Goal: Check status: Check status

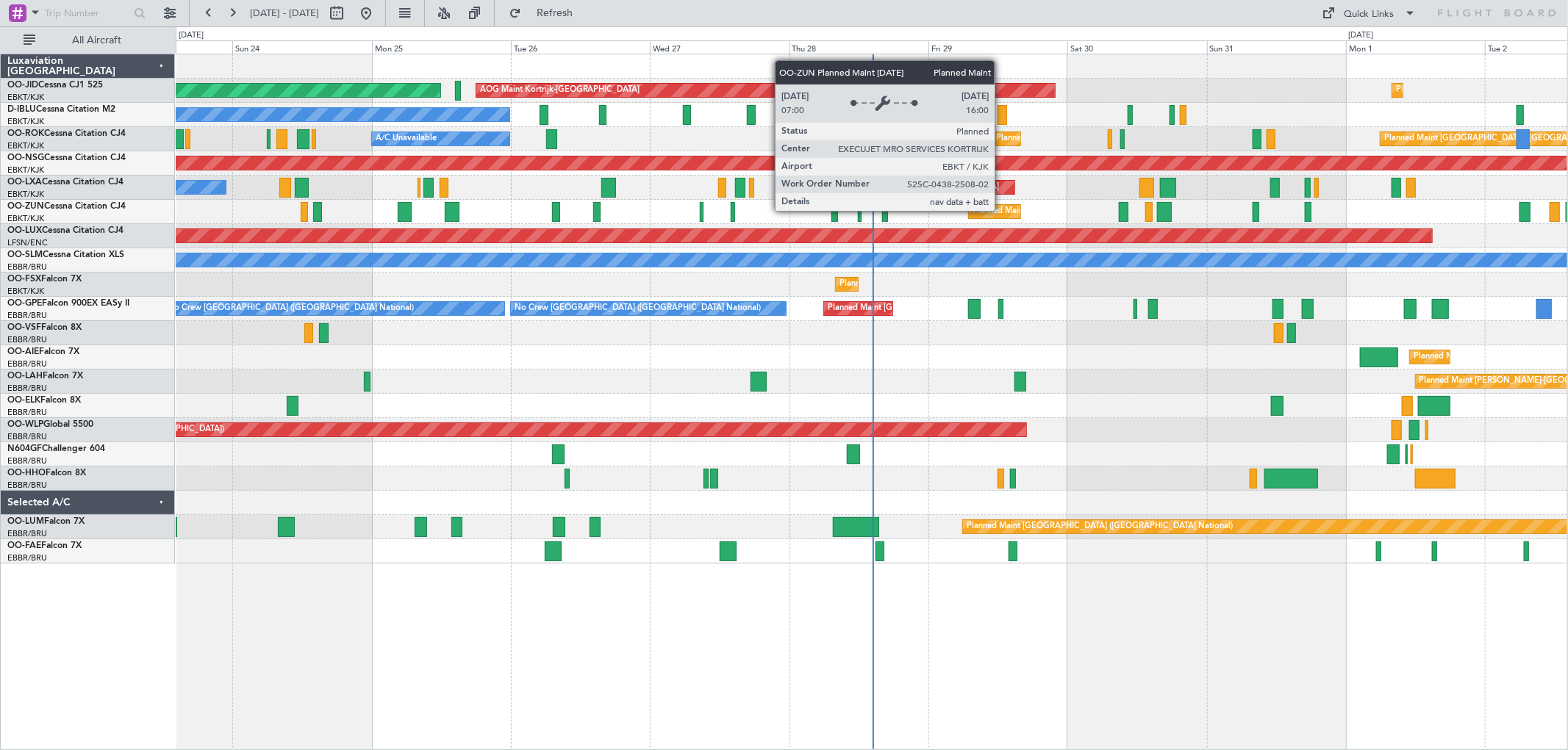
click at [1002, 211] on div "Planned Maint Kortrijk-[GEOGRAPHIC_DATA]" at bounding box center [1058, 211] width 171 height 22
click at [1002, 211] on div "Planned Maint Kortrijk-[GEOGRAPHIC_DATA]" at bounding box center [1058, 211] width 171 height 22
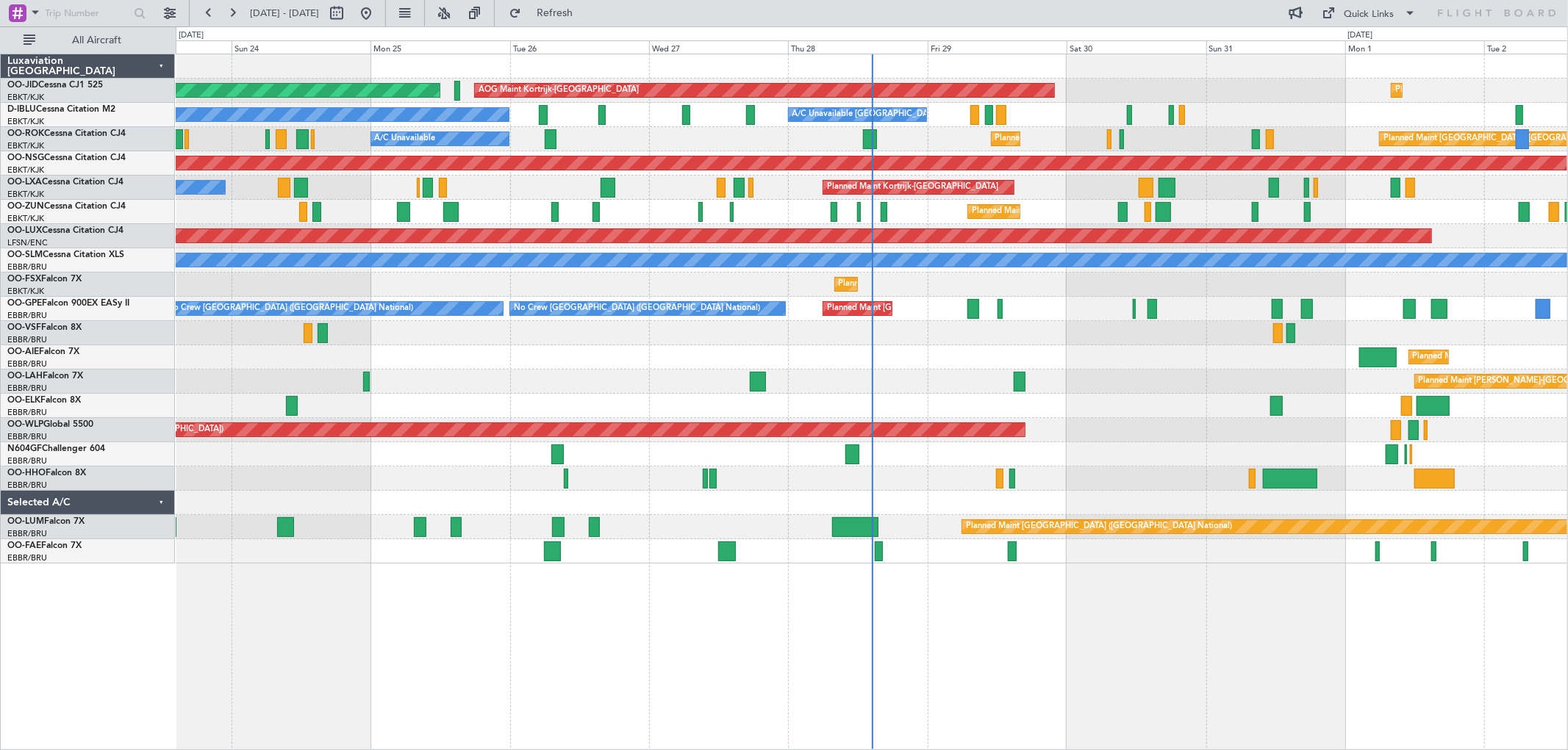
click at [1000, 159] on div "AOG Maint Kortrijk-[GEOGRAPHIC_DATA] Planned Maint [GEOGRAPHIC_DATA] ([GEOGRAPH…" at bounding box center [871, 308] width 1392 height 509
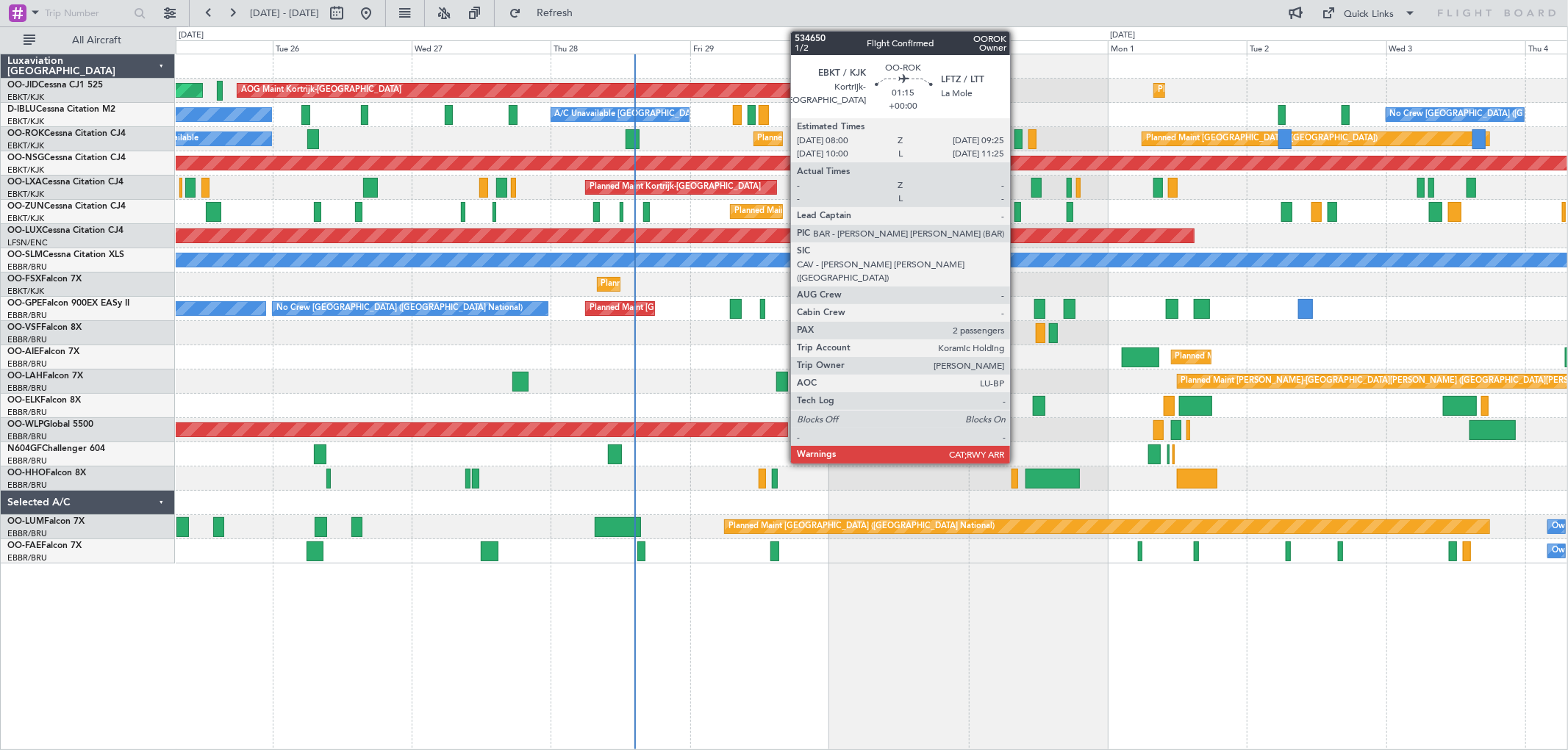
click at [1018, 141] on div at bounding box center [1019, 140] width 9 height 20
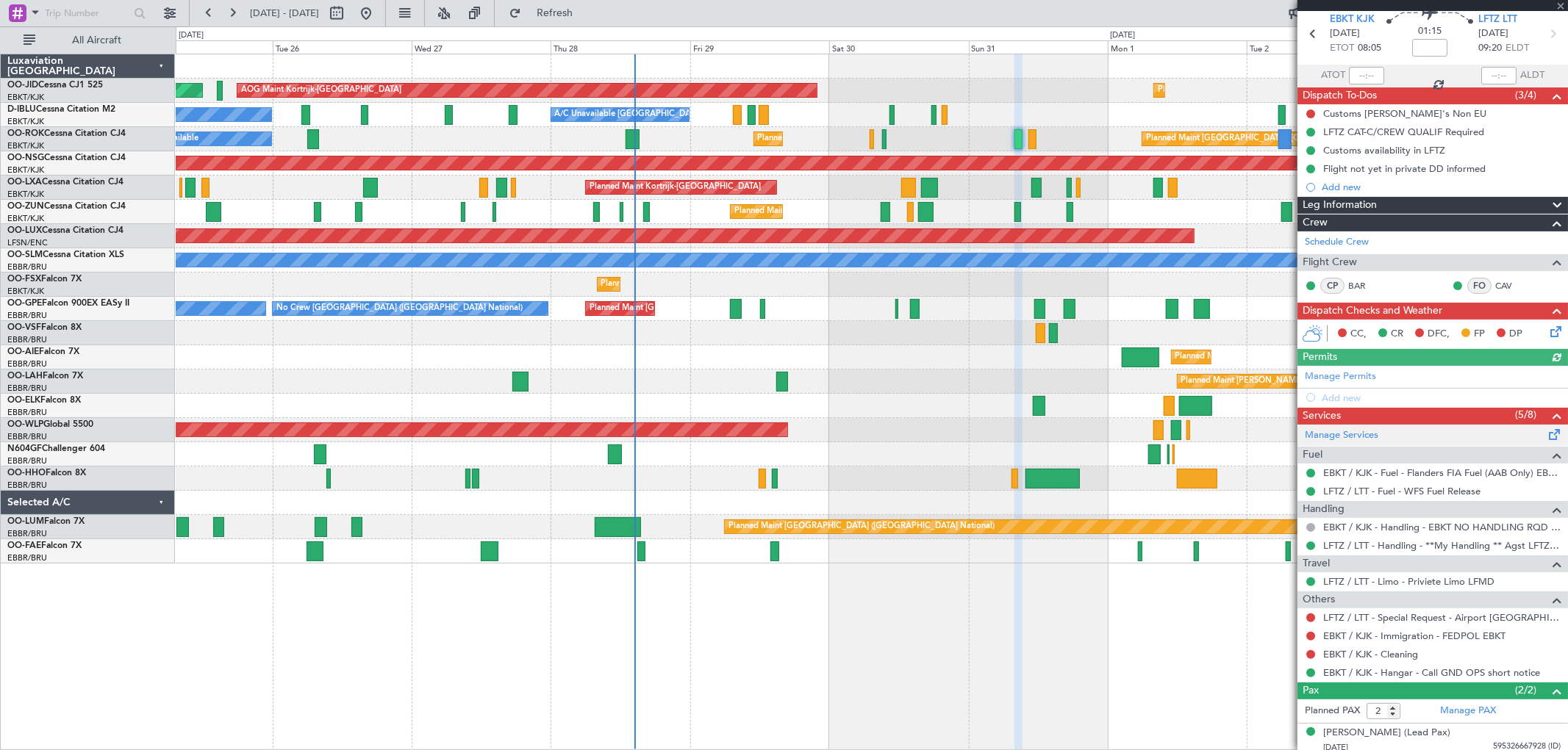
scroll to position [96, 0]
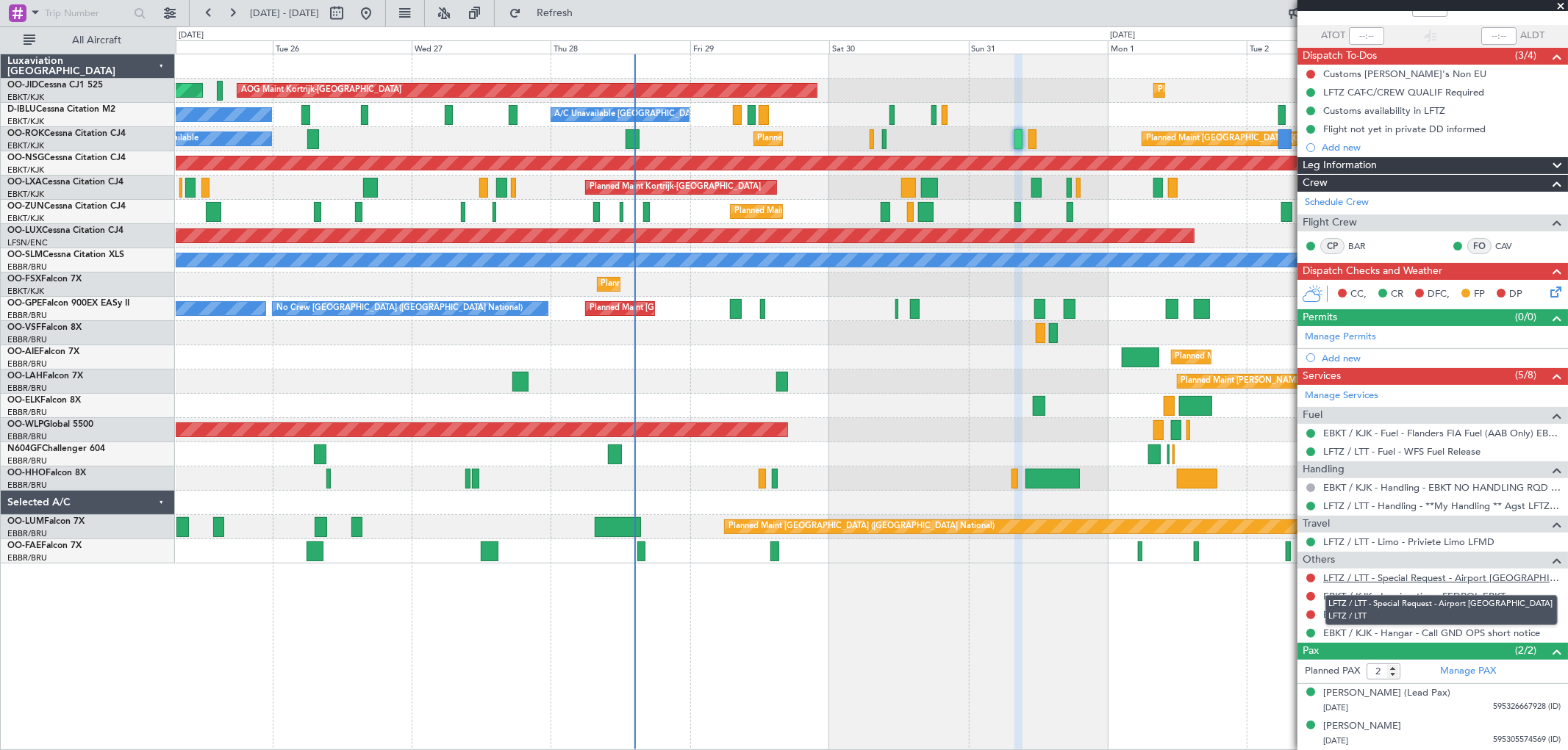
click at [1466, 579] on link "LFTZ / LTT - Special Request - Airport [GEOGRAPHIC_DATA] LFTZ / LTT" at bounding box center [1442, 578] width 237 height 12
click at [1561, 8] on span at bounding box center [1560, 6] width 15 height 13
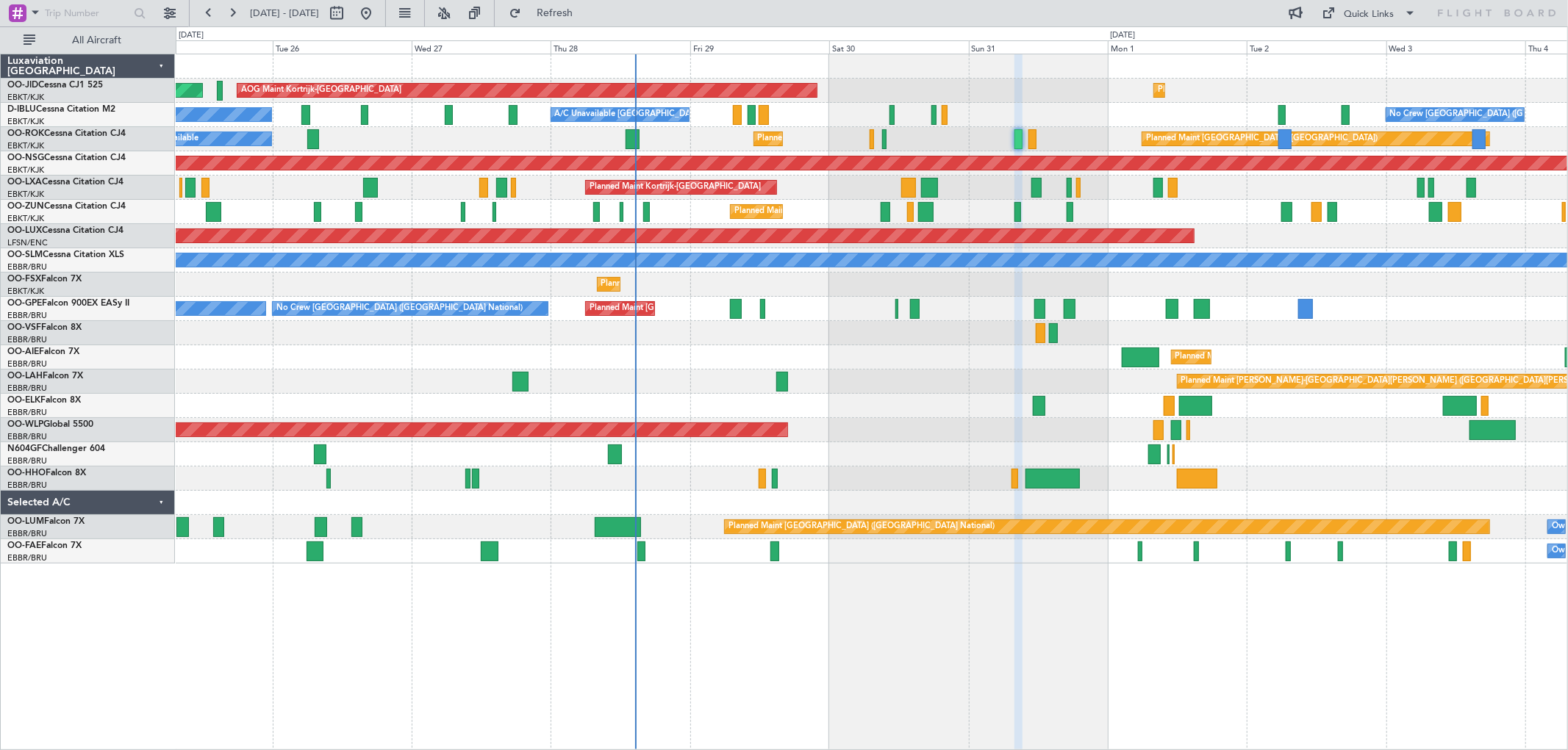
type input "0"
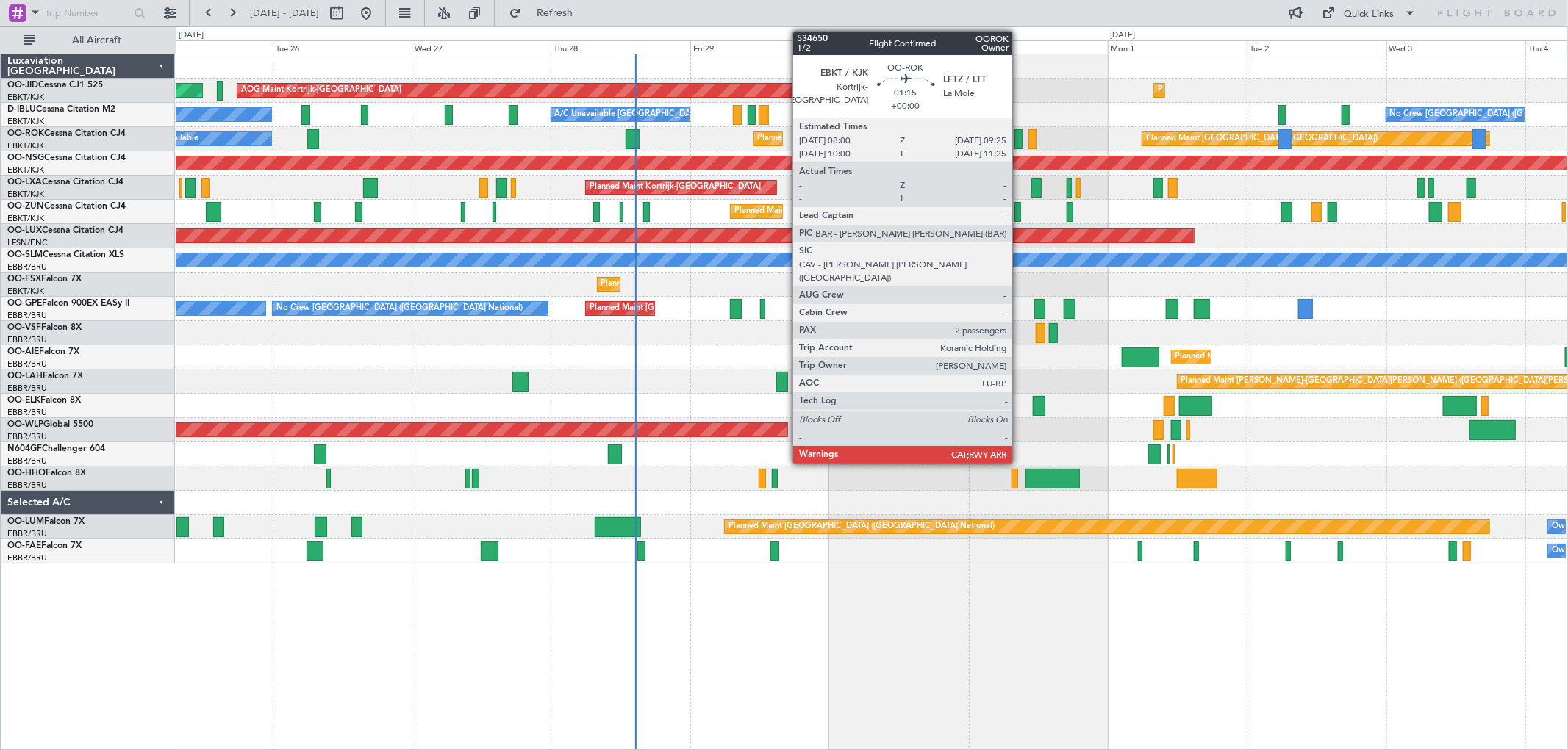
click at [1021, 140] on div at bounding box center [1019, 140] width 9 height 20
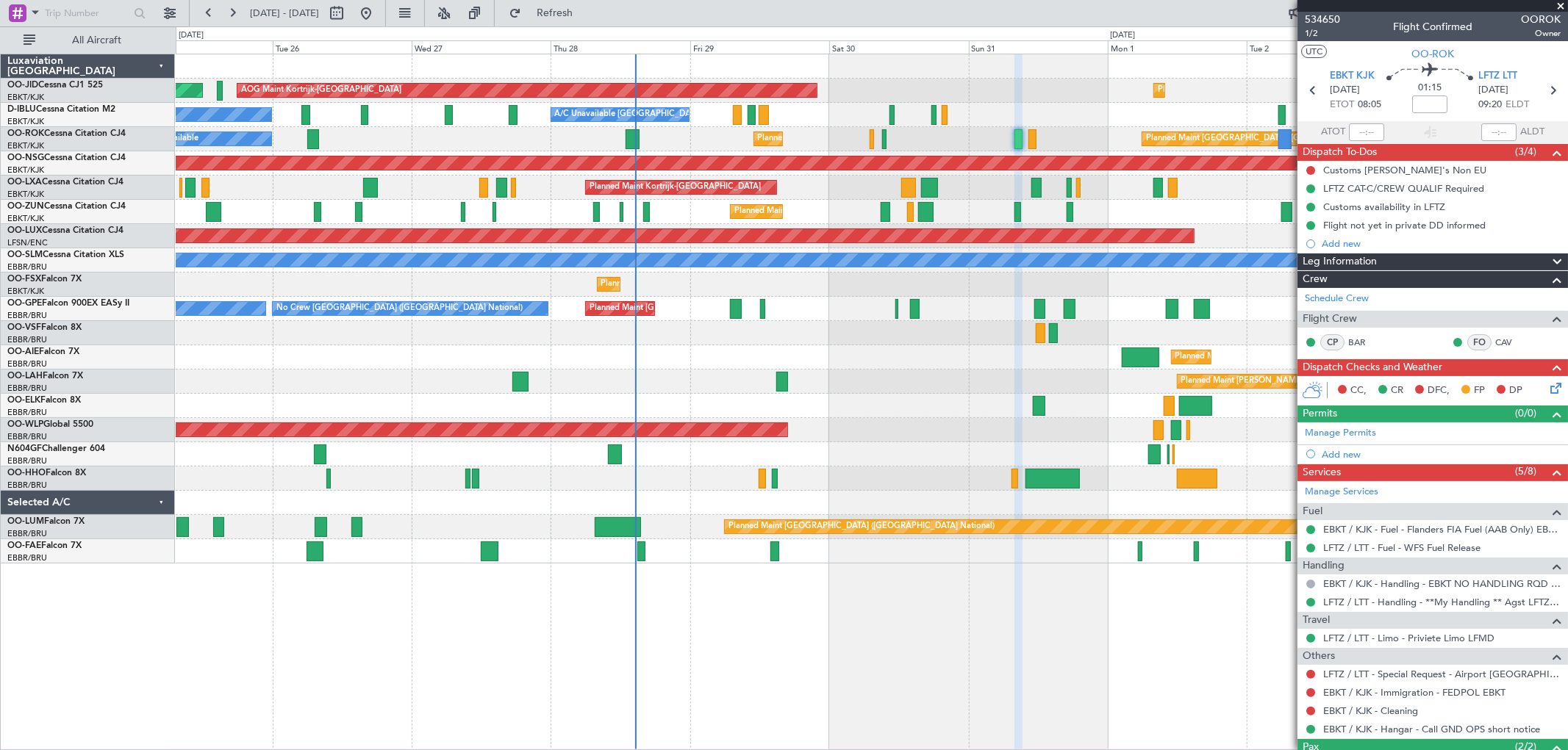
click at [1563, 1] on span at bounding box center [1560, 6] width 15 height 13
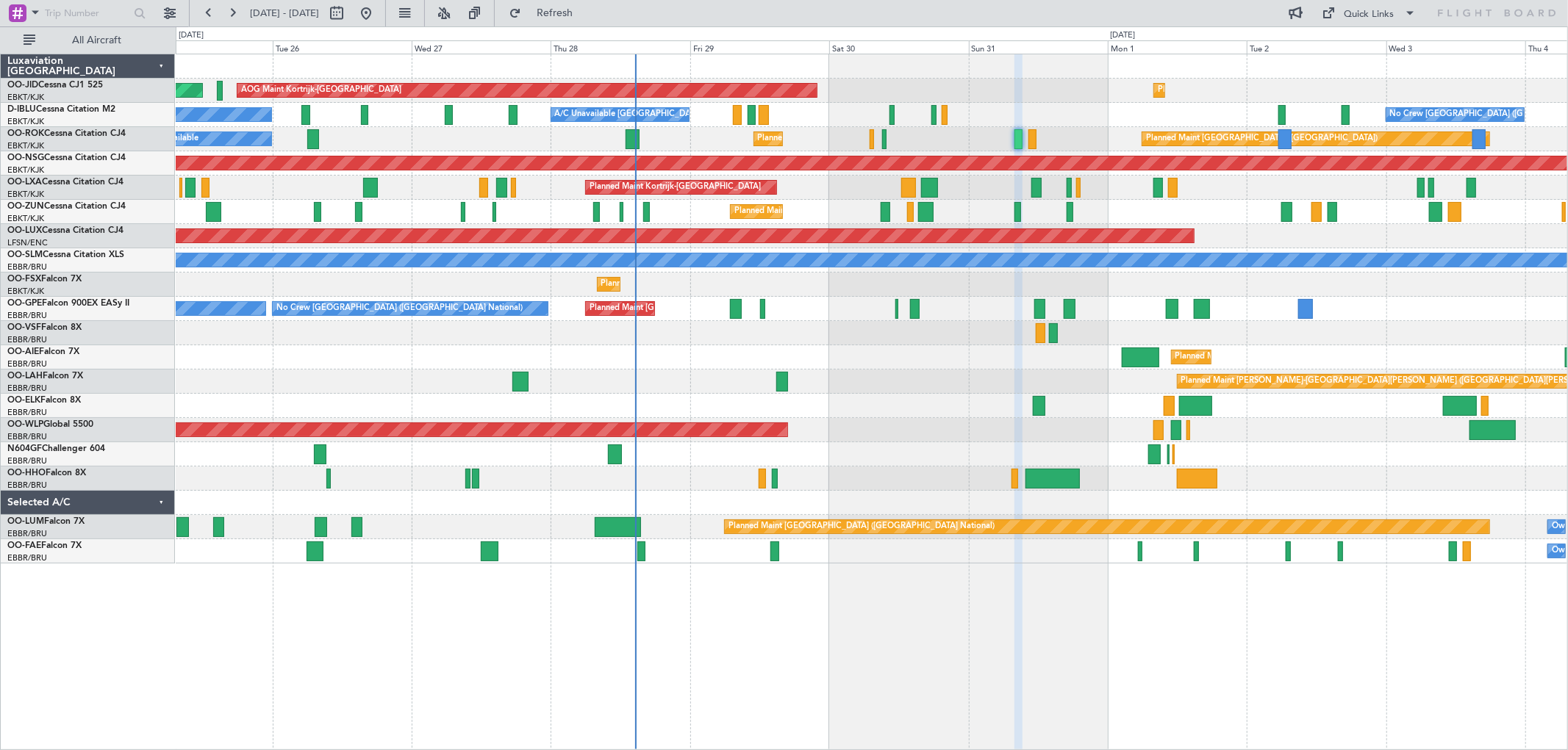
type input "0"
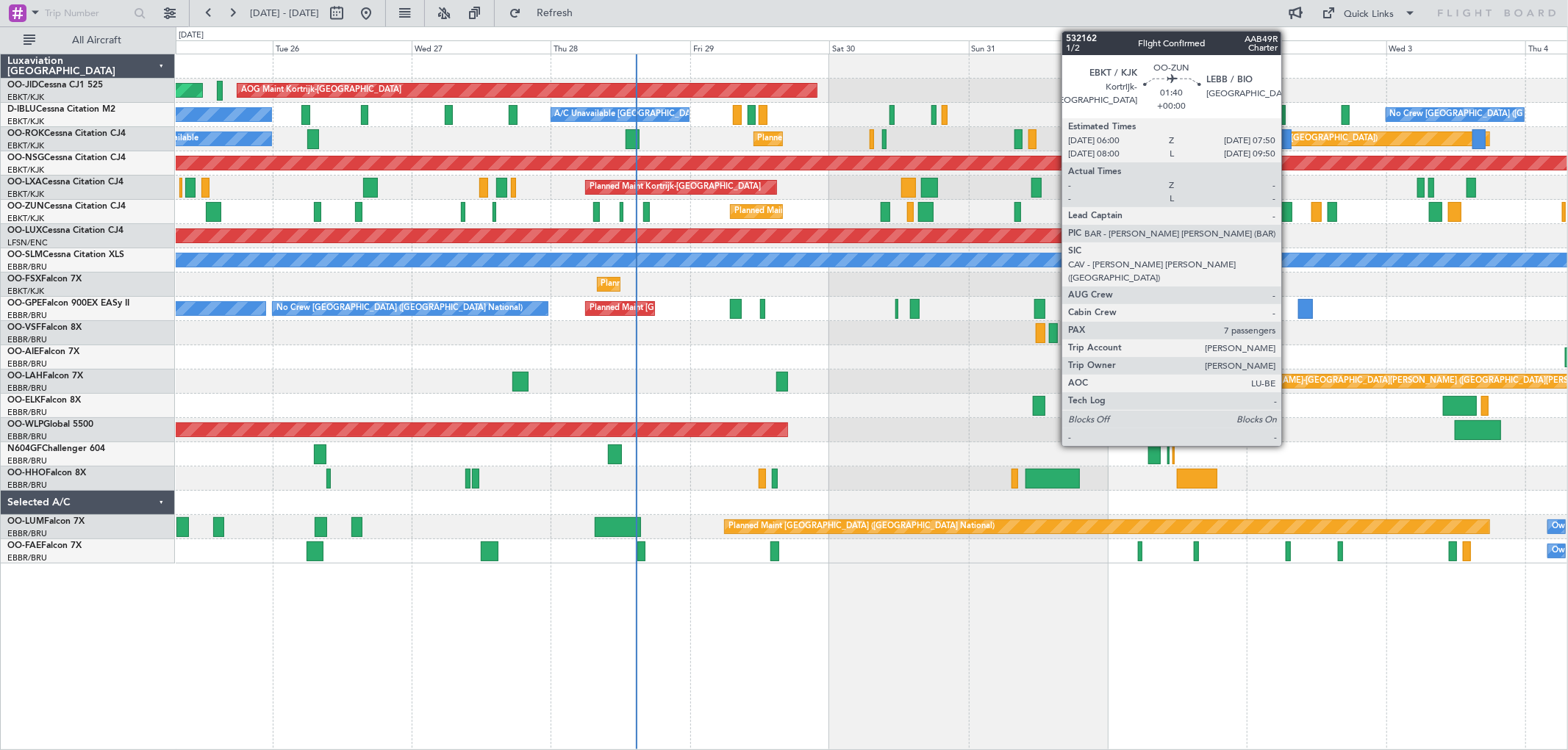
click at [1289, 214] on div at bounding box center [1287, 212] width 11 height 20
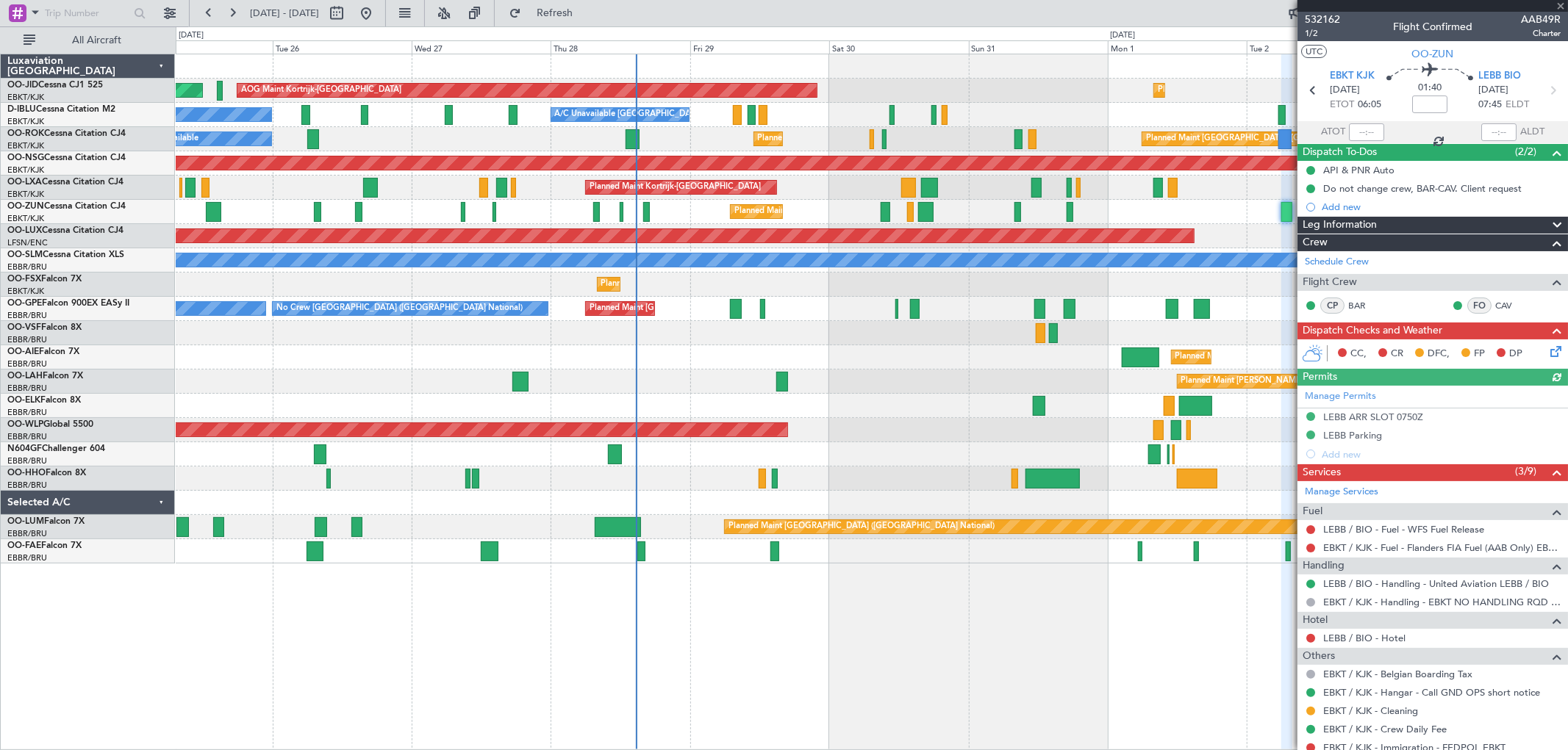
scroll to position [317, 0]
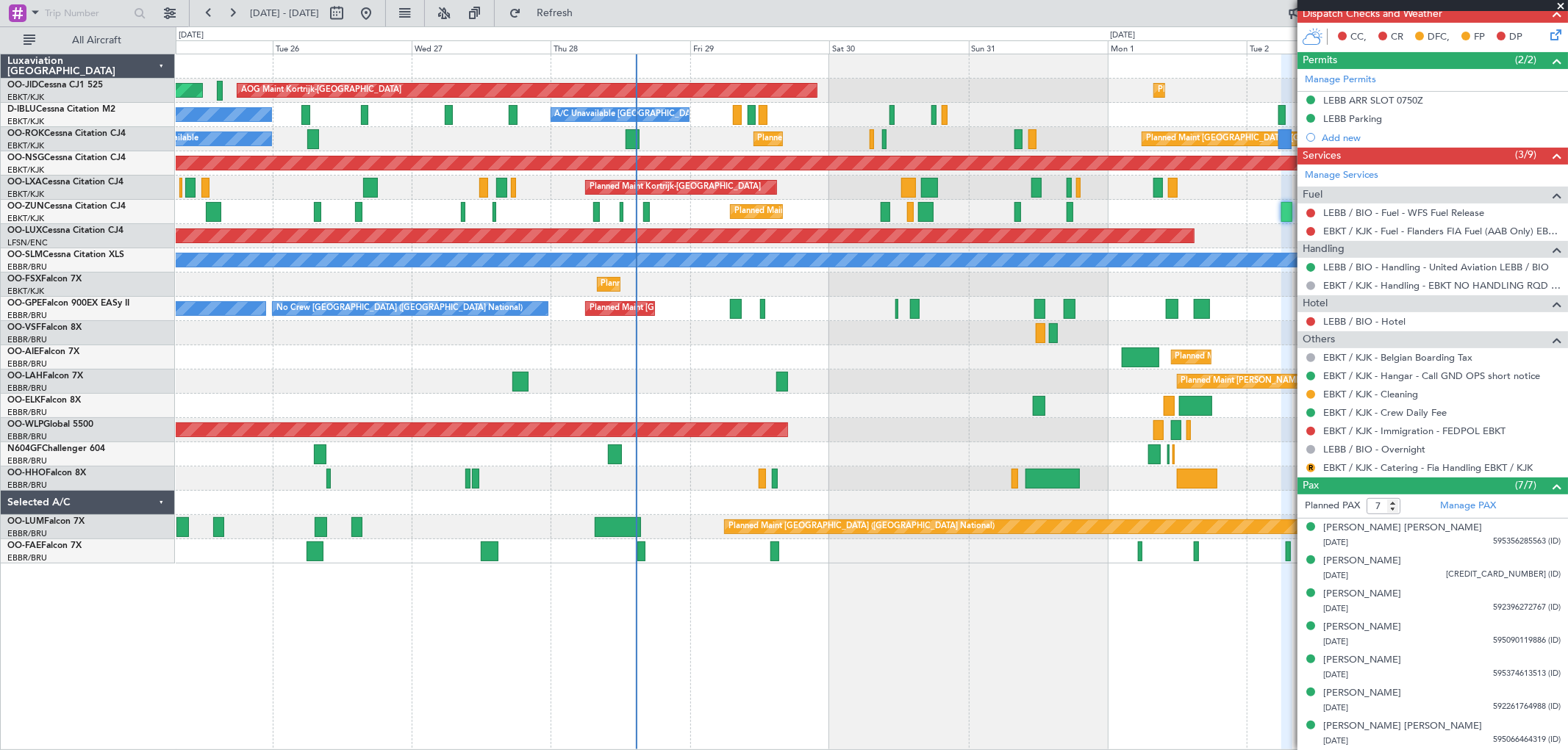
click at [1563, 4] on span at bounding box center [1560, 6] width 15 height 13
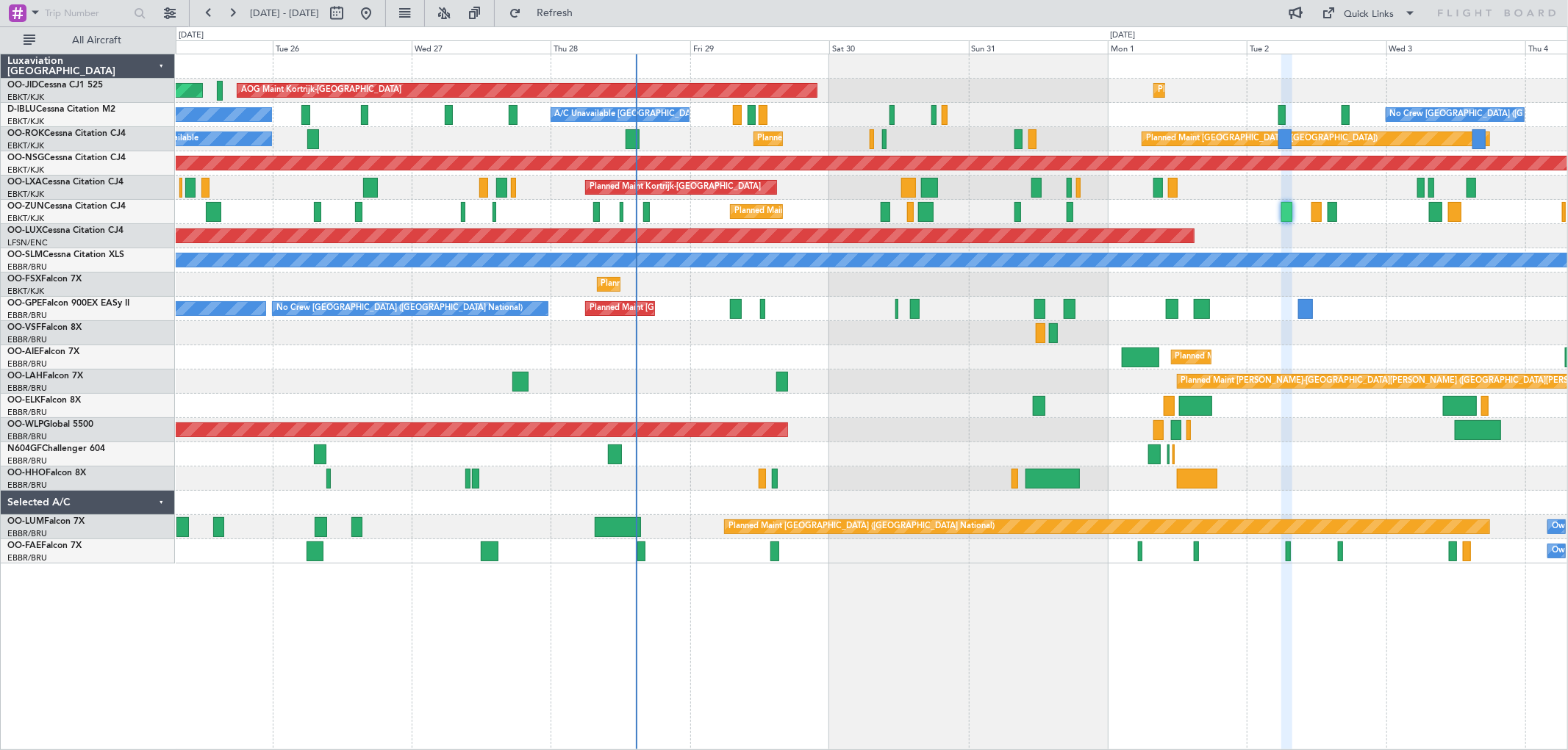
type input "0"
